Goal: Information Seeking & Learning: Learn about a topic

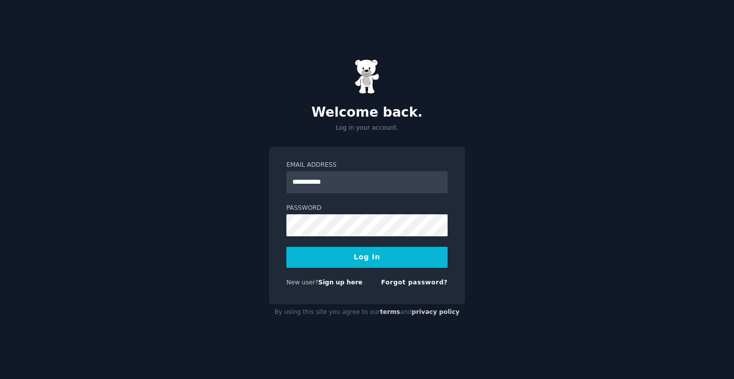
type input "**********"
click at [286, 247] on button "Log In" at bounding box center [366, 257] width 161 height 21
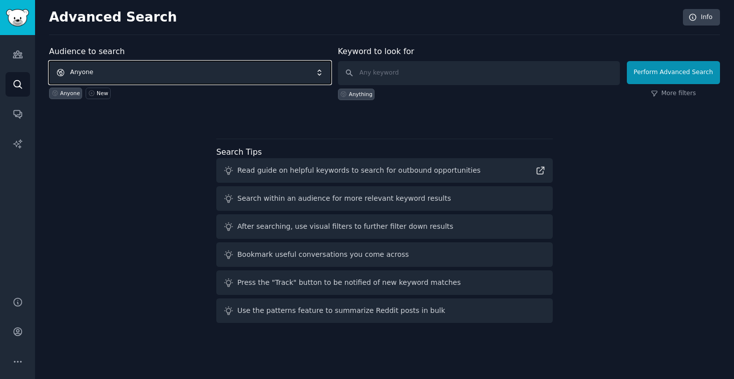
click at [203, 73] on span "Anyone" at bounding box center [190, 72] width 282 height 23
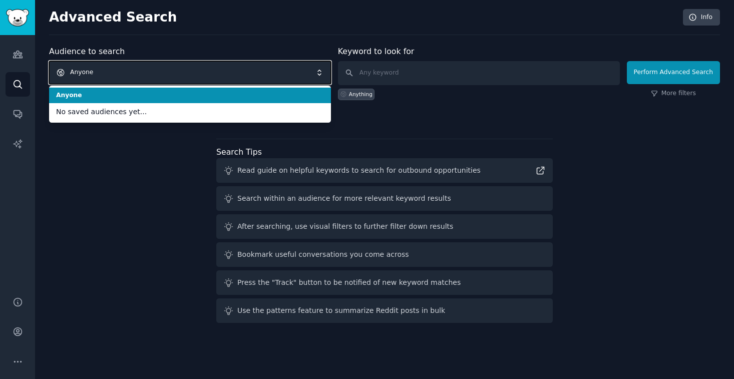
click at [120, 186] on div "Audience to search Anyone Anyone No saved audiences yet... Anyone New Keyword t…" at bounding box center [384, 186] width 671 height 281
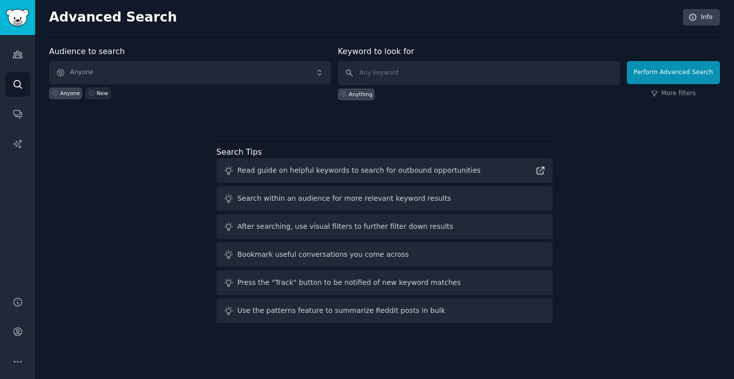
click at [95, 96] on link "New" at bounding box center [98, 94] width 25 height 12
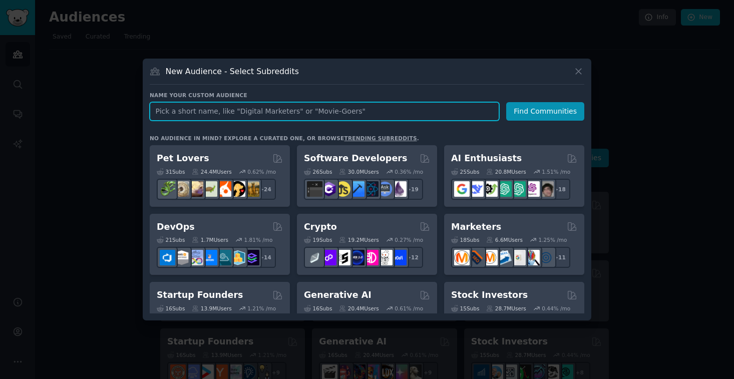
click at [231, 114] on input "text" at bounding box center [324, 111] width 349 height 19
type input "australian"
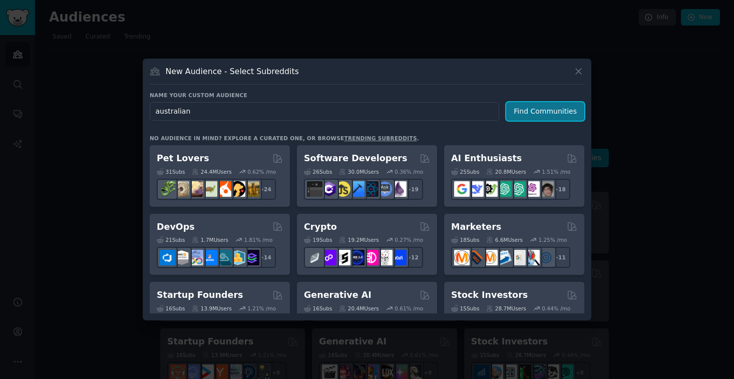
click at [529, 111] on button "Find Communities" at bounding box center [545, 111] width 78 height 19
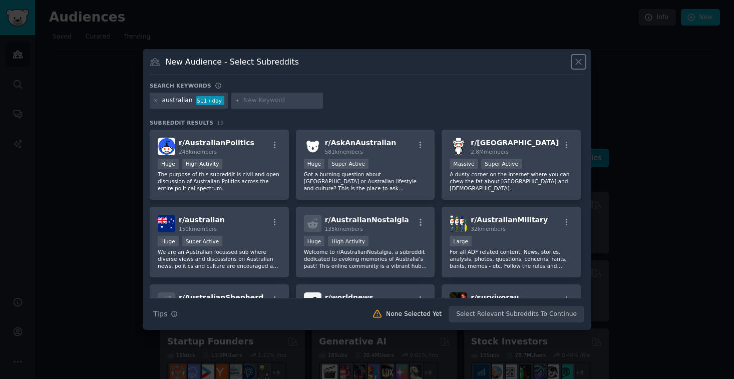
click at [576, 63] on icon at bounding box center [578, 62] width 11 height 11
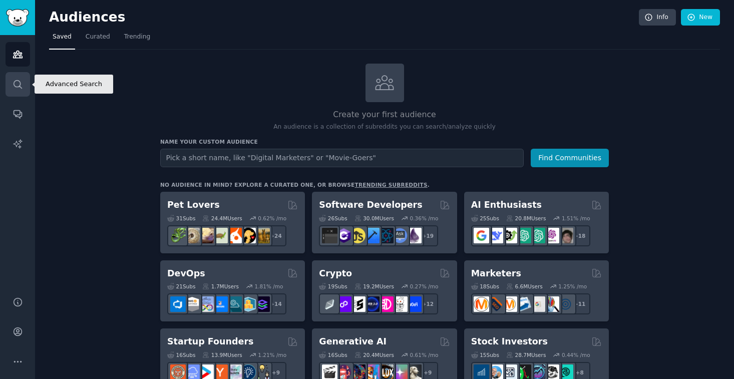
click at [21, 86] on icon "Sidebar" at bounding box center [18, 84] width 11 height 11
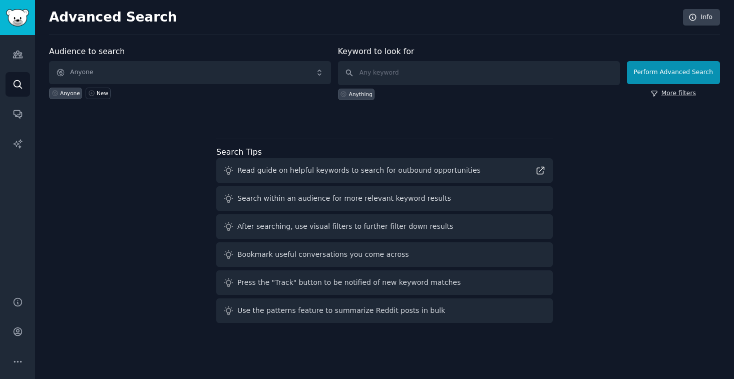
click at [678, 95] on link "More filters" at bounding box center [673, 93] width 45 height 9
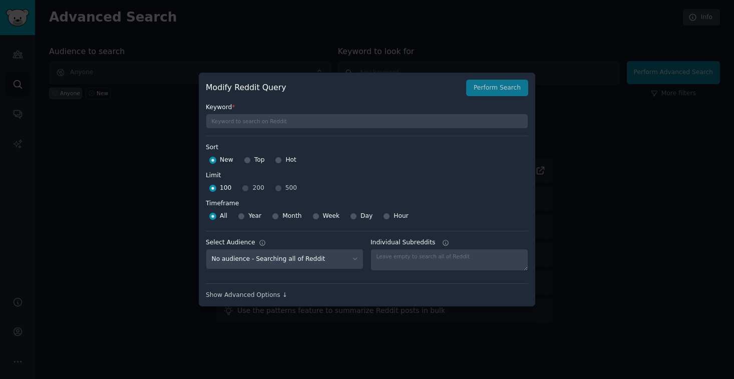
click at [257, 300] on div "Modify Reddit Query Perform Search Keyword * Sort Sort New Top Hot Limit Limit …" at bounding box center [367, 190] width 336 height 234
click at [268, 297] on div "Show Advanced Options ↓" at bounding box center [367, 295] width 322 height 9
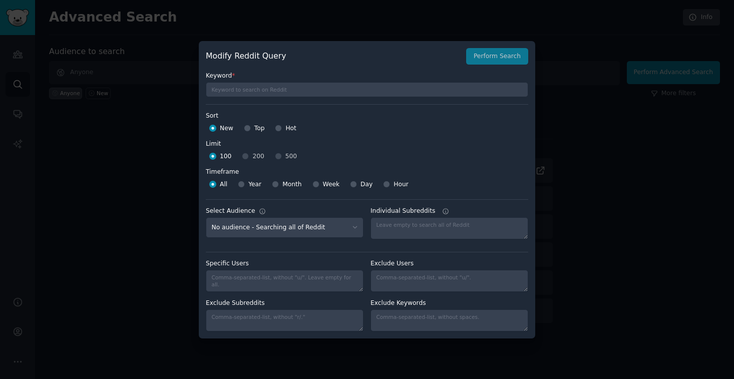
click at [610, 33] on div at bounding box center [367, 189] width 734 height 379
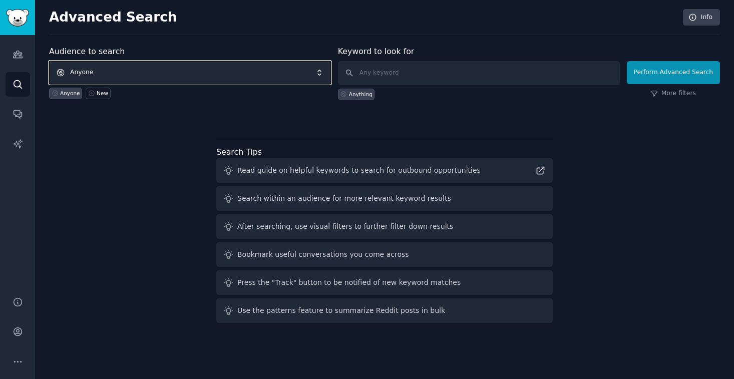
click at [174, 68] on span "Anyone" at bounding box center [190, 72] width 282 height 23
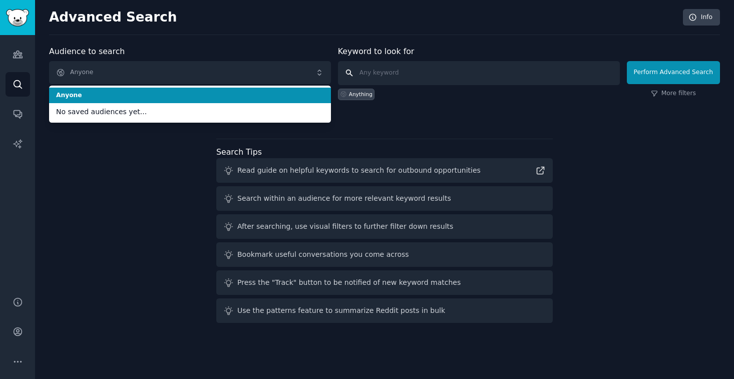
click at [381, 69] on input "text" at bounding box center [479, 73] width 282 height 24
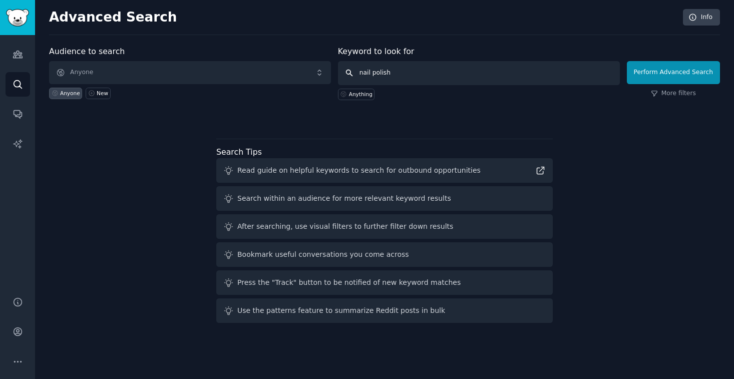
type input "nail polish"
click at [628, 71] on form "Audience to search Anyone Anyone New Keyword to look for nail polish Anything P…" at bounding box center [384, 73] width 671 height 55
click at [655, 73] on button "Perform Advanced Search" at bounding box center [673, 72] width 93 height 23
